Goal: Task Accomplishment & Management: Manage account settings

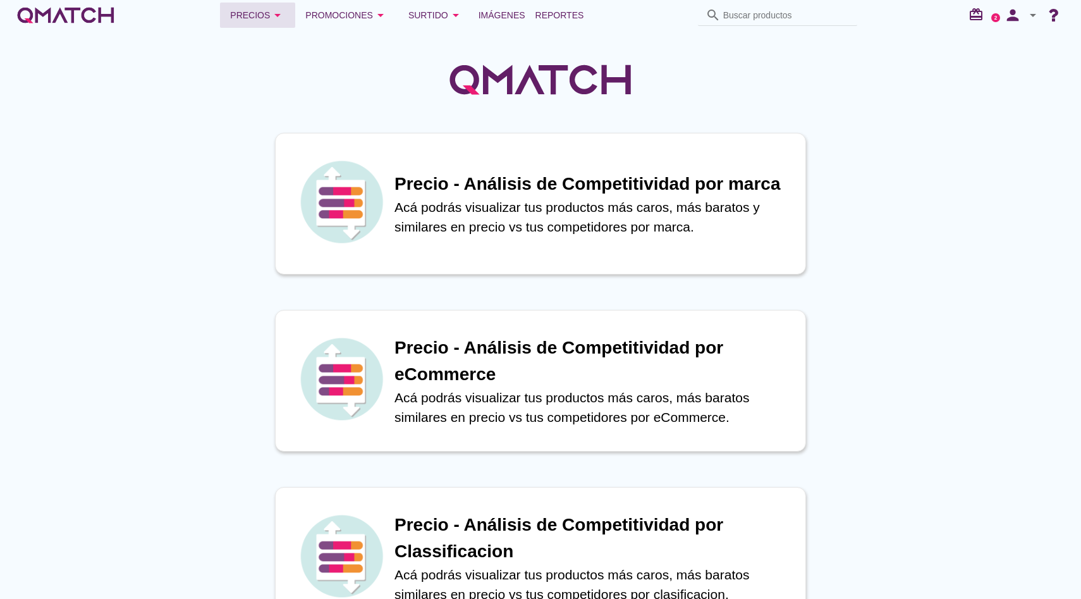
click at [270, 17] on div "Precios arrow_drop_down" at bounding box center [257, 15] width 55 height 15
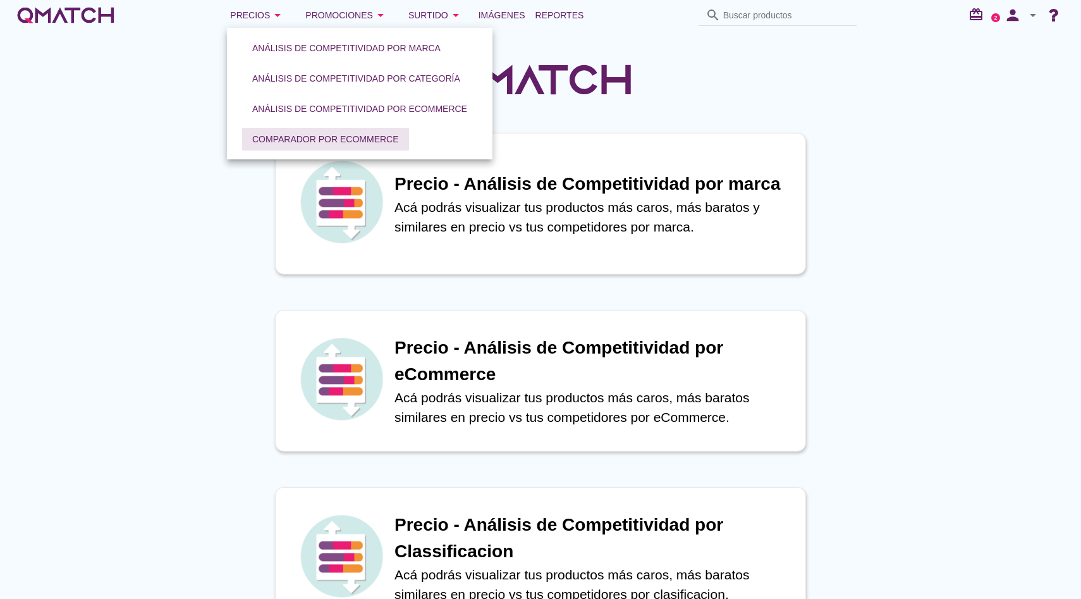
click at [310, 138] on div "Comparador por eCommerce" at bounding box center [325, 139] width 147 height 13
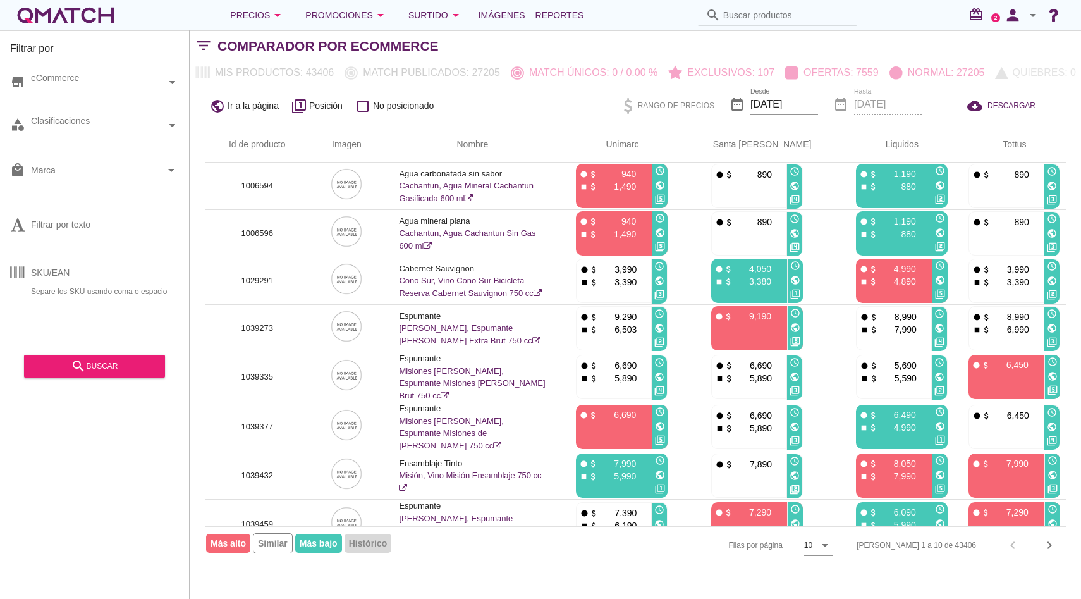
click at [1027, 11] on icon "arrow_drop_down" at bounding box center [1032, 15] width 15 height 15
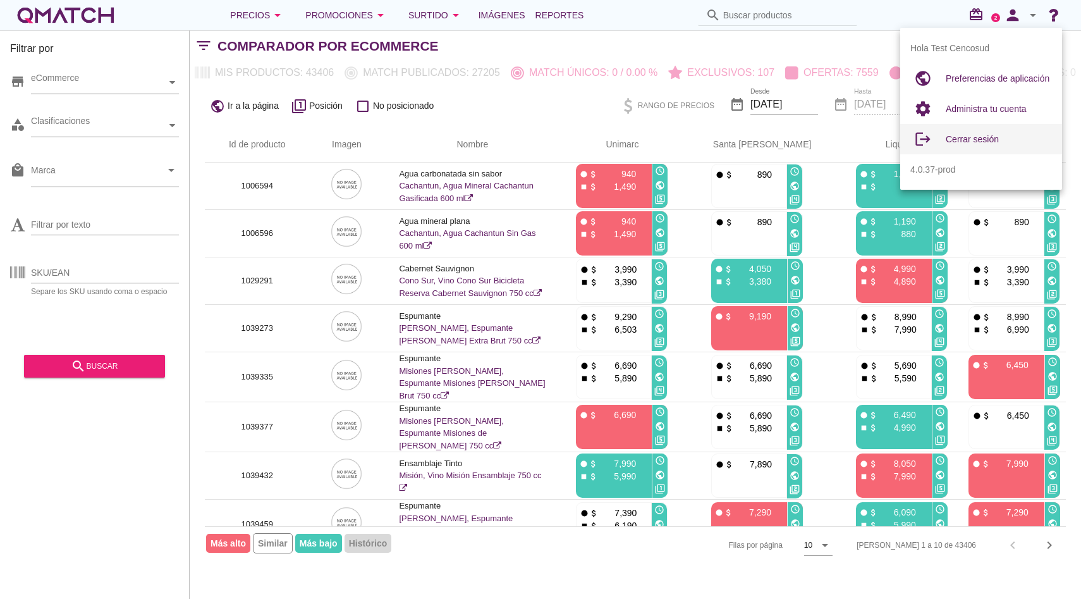
click at [976, 146] on div "Cerrar sesión" at bounding box center [998, 138] width 106 height 15
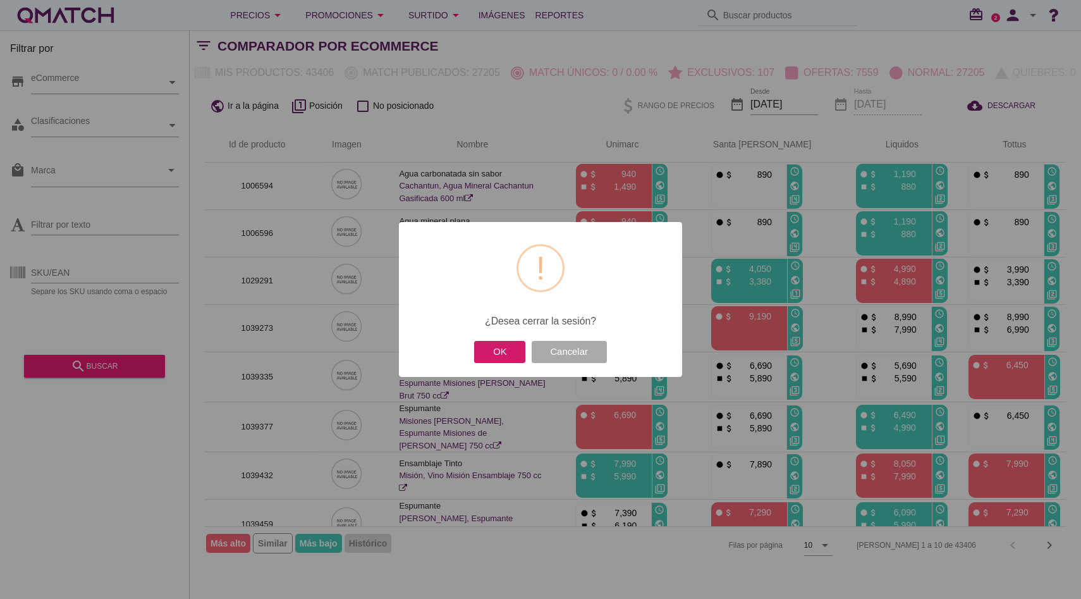
click at [504, 346] on button "OK" at bounding box center [499, 352] width 51 height 22
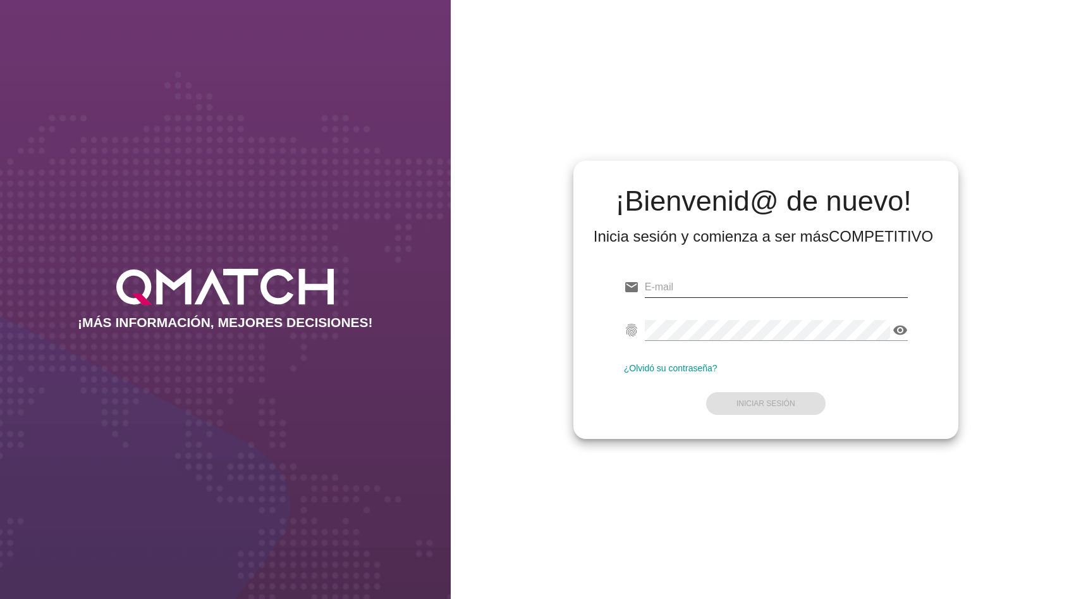
type input "[EMAIL_ADDRESS][DOMAIN_NAME]"
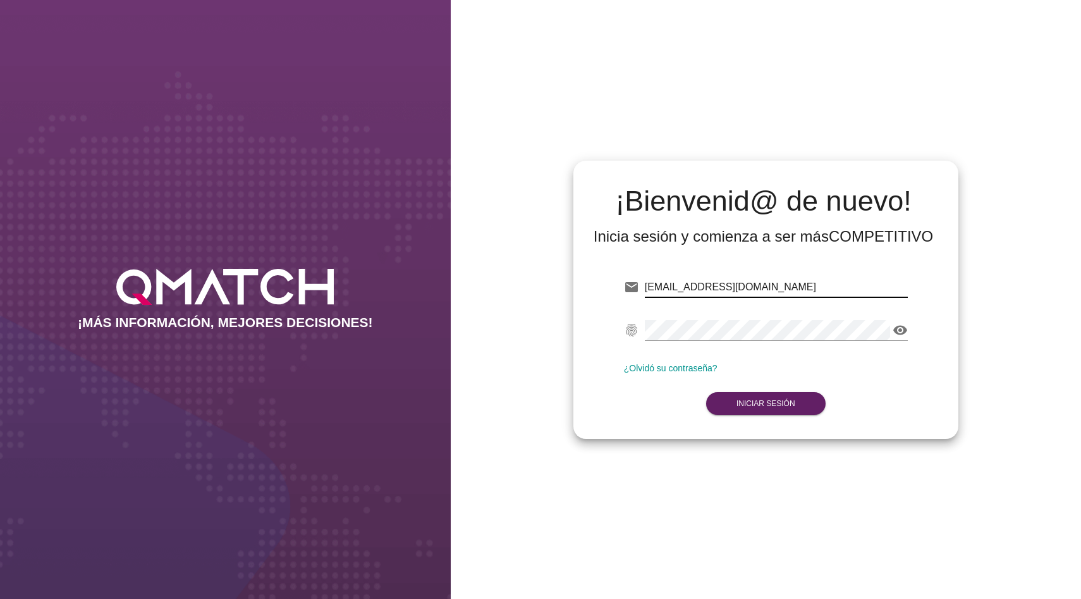
click at [750, 292] on input "[EMAIL_ADDRESS][DOMAIN_NAME]" at bounding box center [776, 287] width 263 height 20
click at [731, 295] on input "test" at bounding box center [776, 287] width 263 height 20
type input "test@test.ahumada.cl"
